Goal: Task Accomplishment & Management: Manage account settings

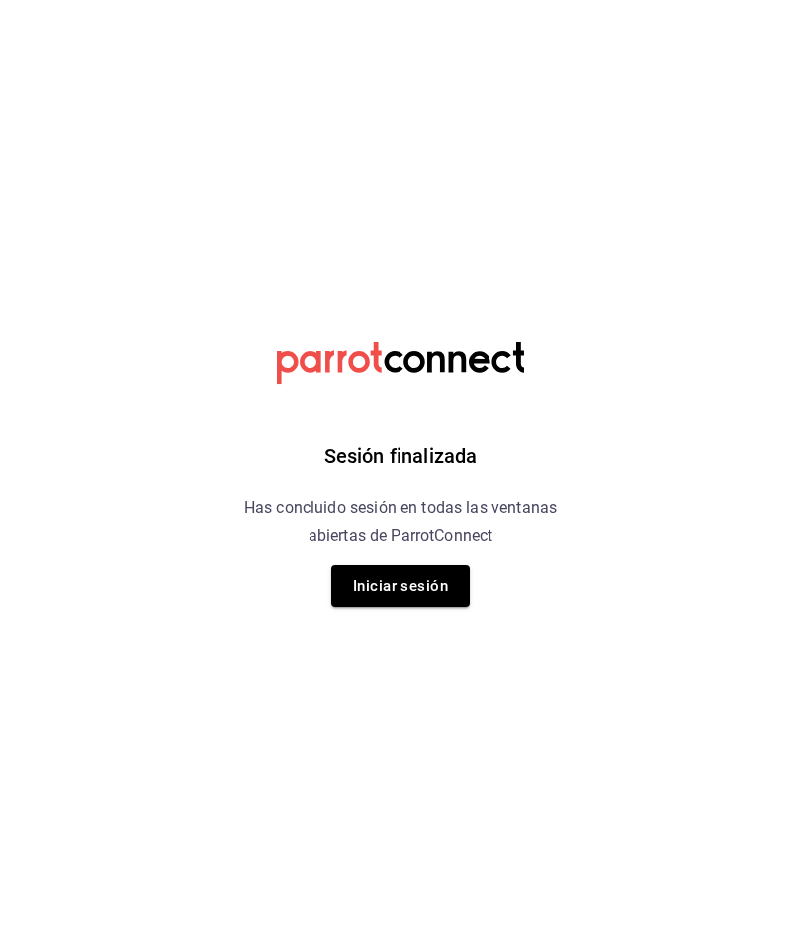
click at [426, 579] on button "Iniciar sesión" at bounding box center [400, 586] width 138 height 42
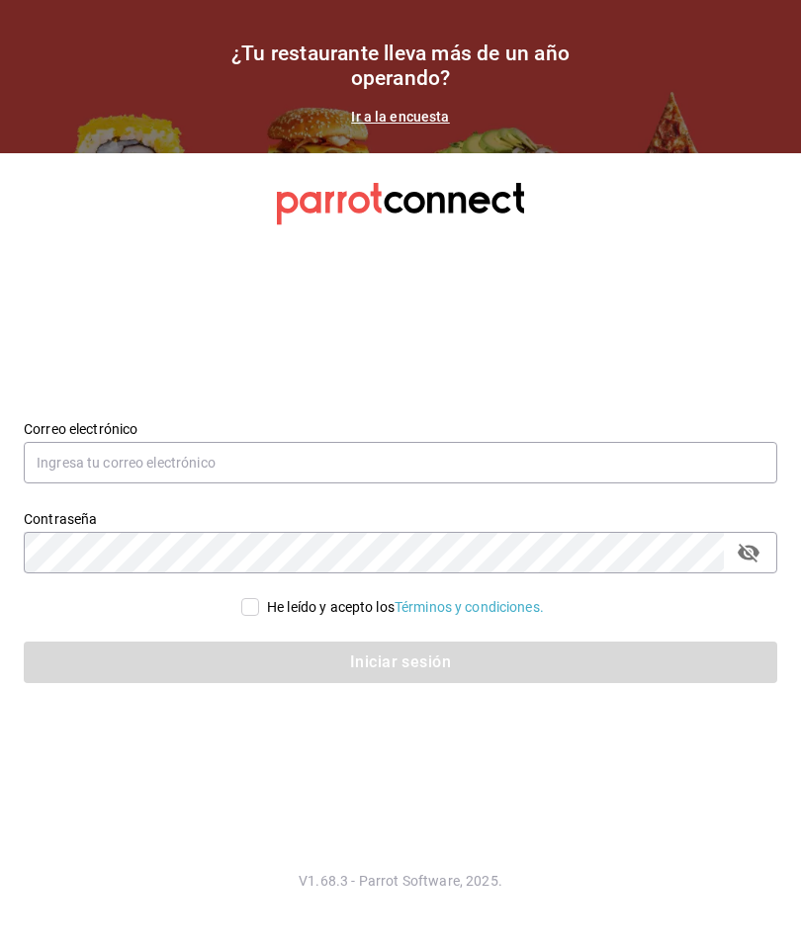
click at [253, 482] on input "text" at bounding box center [400, 463] width 753 height 42
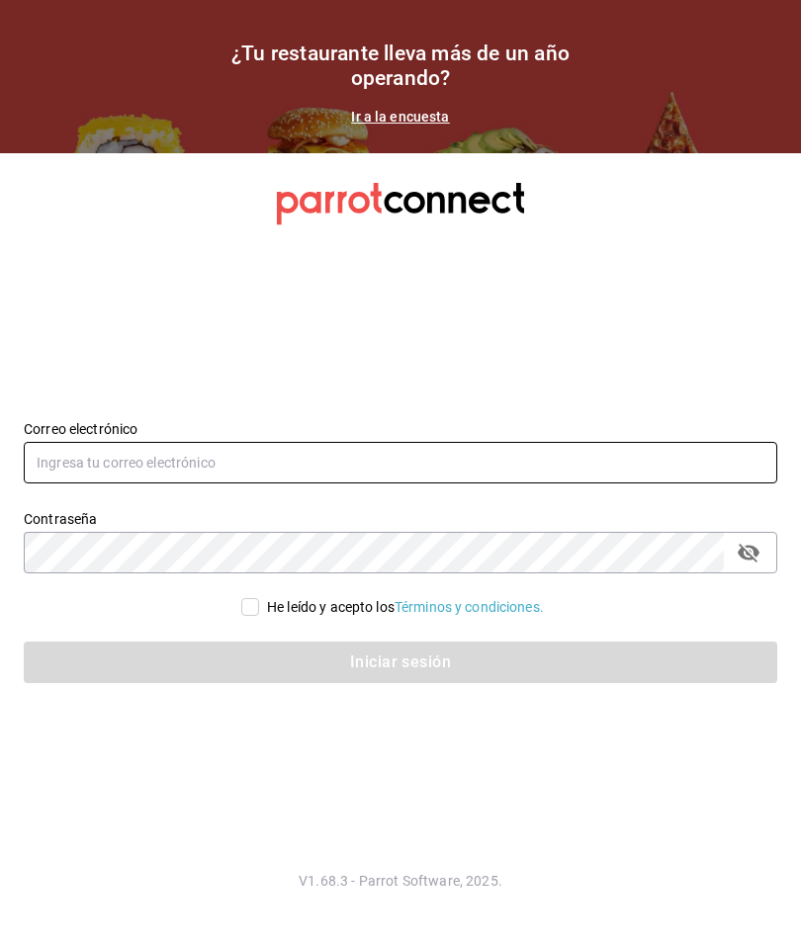
type input "[EMAIL_ADDRESS][DOMAIN_NAME]"
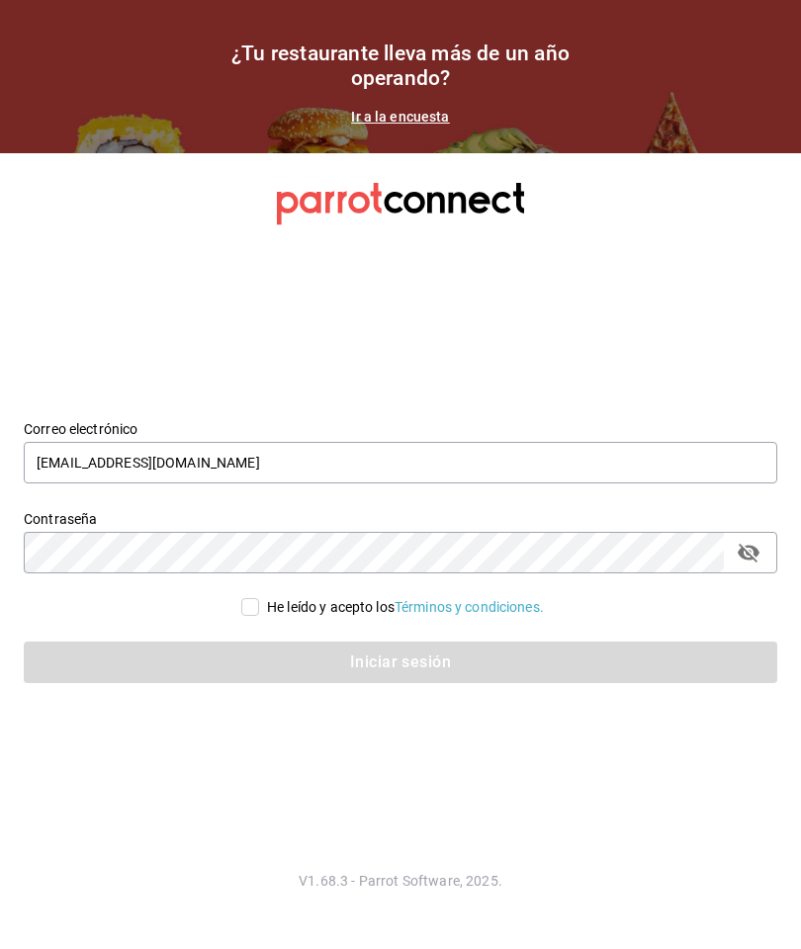
click at [241, 616] on input "He leído y acepto los Términos y condiciones." at bounding box center [250, 607] width 18 height 18
checkbox input "true"
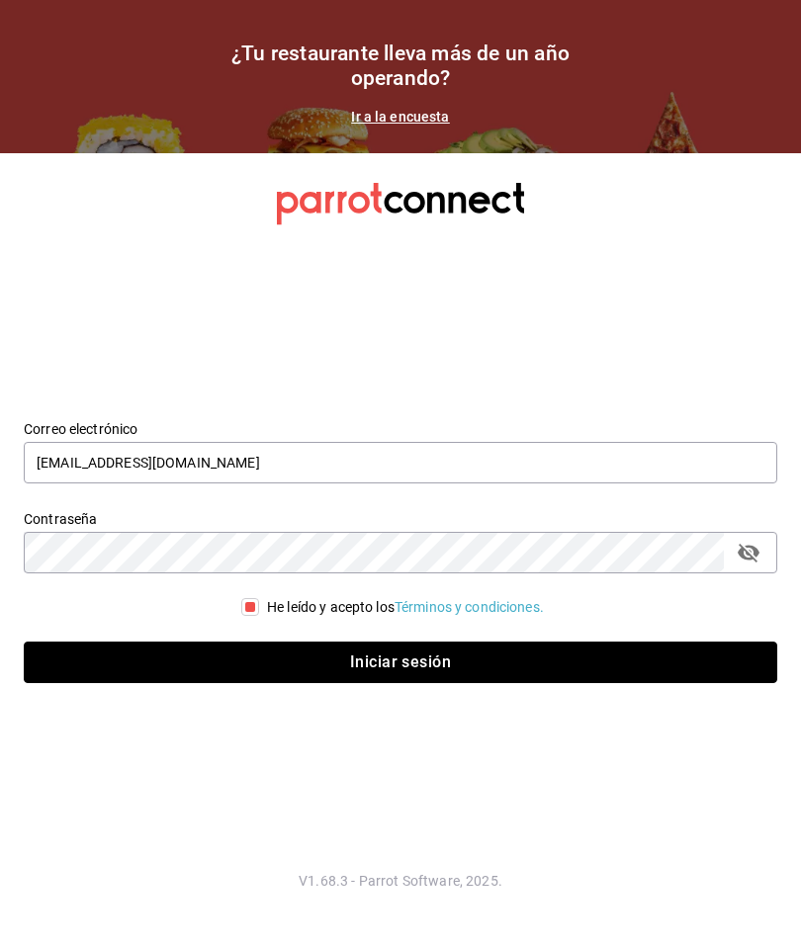
click at [559, 683] on button "Iniciar sesión" at bounding box center [400, 663] width 753 height 42
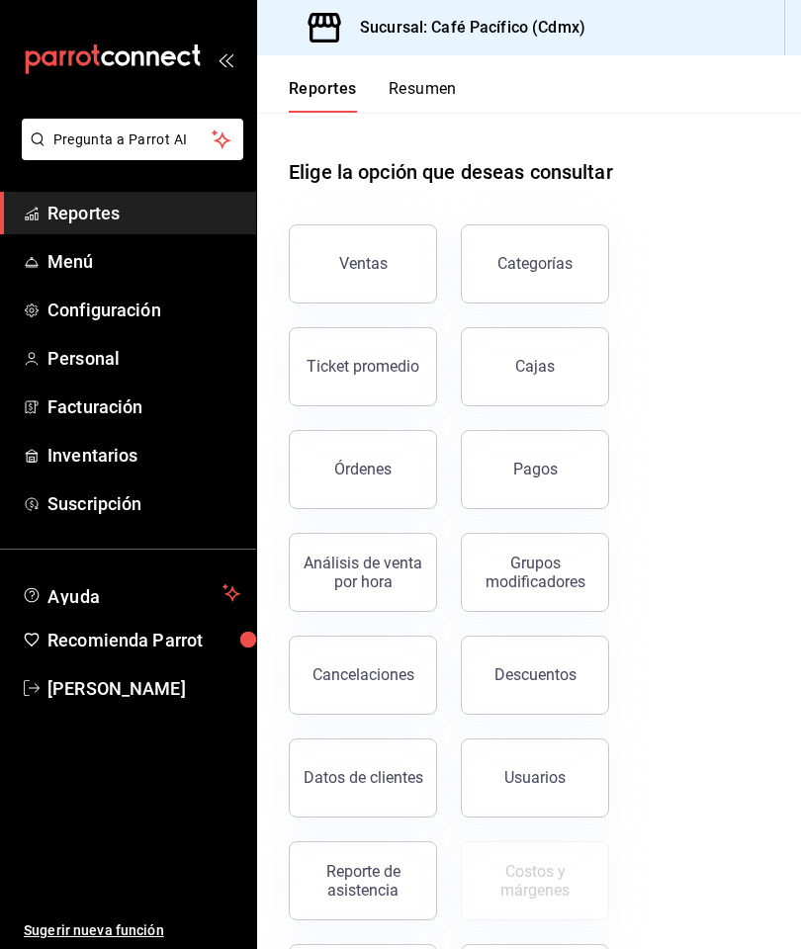
click at [556, 447] on button "Pagos" at bounding box center [535, 469] width 148 height 79
